Goal: Information Seeking & Learning: Learn about a topic

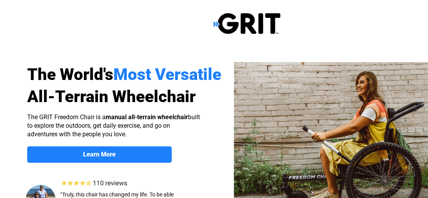
select select "CA"
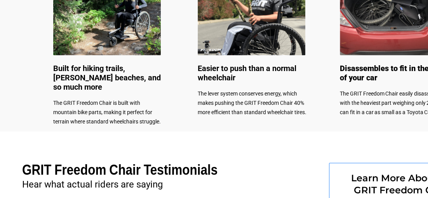
scroll to position [427, 0]
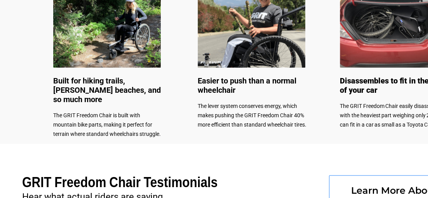
click at [128, 23] on img at bounding box center [107, 24] width 108 height 86
click at [130, 25] on img at bounding box center [107, 24] width 108 height 86
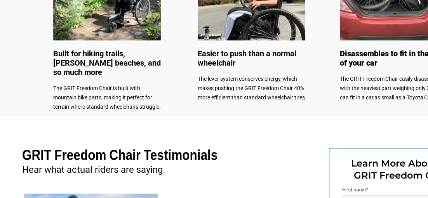
scroll to position [466, 0]
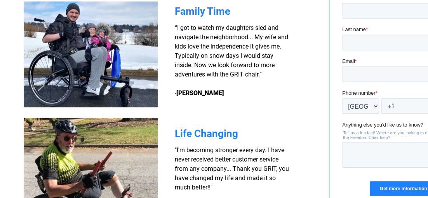
scroll to position [660, 0]
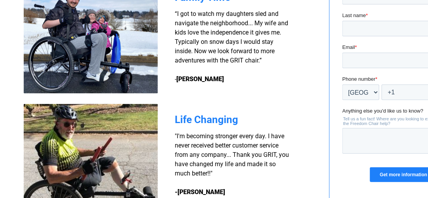
click at [54, 49] on img at bounding box center [91, 41] width 134 height 106
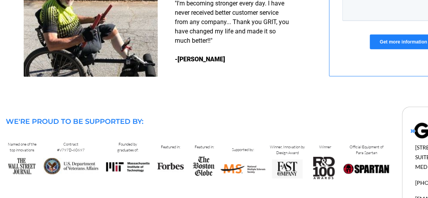
scroll to position [815, 0]
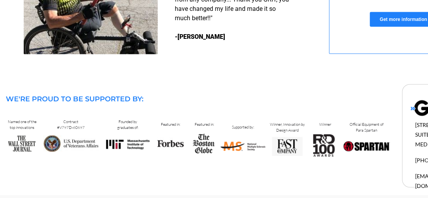
click at [104, 32] on img at bounding box center [91, 2] width 134 height 106
click at [104, 33] on img at bounding box center [91, 2] width 134 height 106
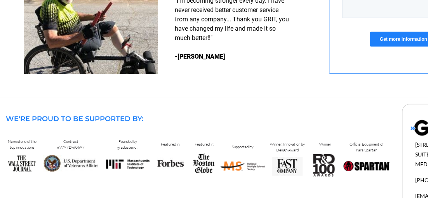
scroll to position [744, 0]
